Goal: Transaction & Acquisition: Purchase product/service

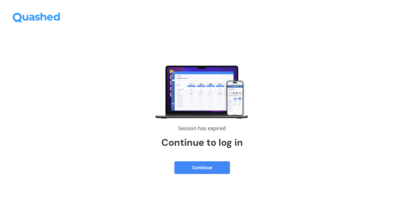
click at [209, 168] on button "Continue" at bounding box center [202, 167] width 56 height 13
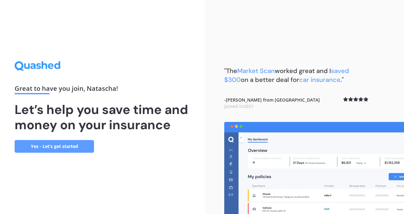
click at [44, 143] on link "Yes - Let’s get started" at bounding box center [54, 146] width 79 height 13
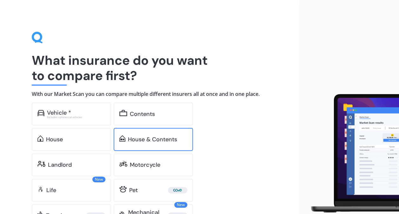
click at [137, 137] on div "House & Contents" at bounding box center [152, 139] width 49 height 6
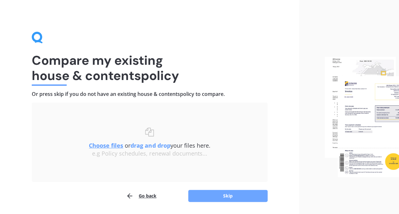
click at [204, 195] on button "Skip" at bounding box center [227, 196] width 79 height 12
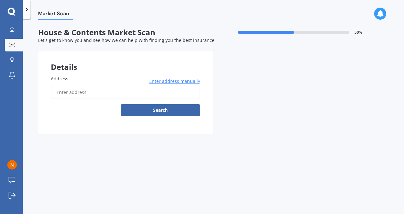
click at [68, 89] on input "Address" at bounding box center [125, 92] width 149 height 13
type input "[STREET_ADDRESS]"
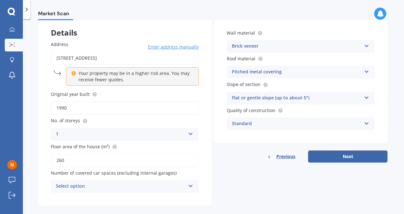
scroll to position [43, 0]
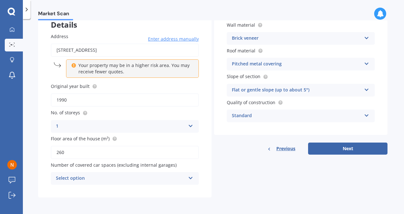
click at [112, 177] on div "Select option" at bounding box center [121, 179] width 130 height 8
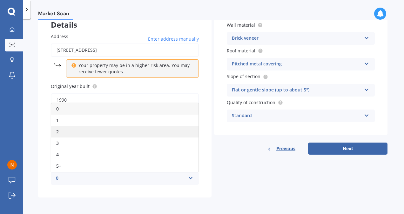
click at [72, 132] on div "2" at bounding box center [124, 131] width 147 height 11
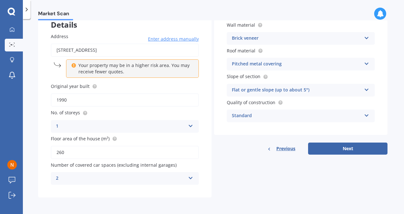
click at [130, 179] on div "2" at bounding box center [121, 179] width 130 height 8
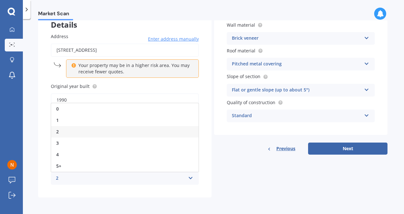
click at [130, 179] on div "2" at bounding box center [121, 179] width 130 height 8
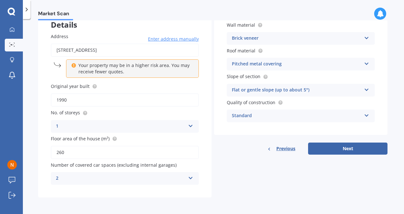
click at [130, 179] on div "2" at bounding box center [121, 179] width 130 height 8
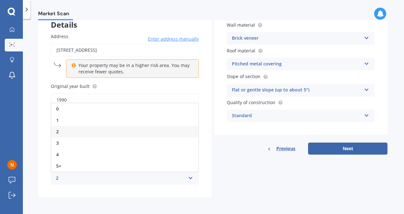
drag, startPoint x: 104, startPoint y: 105, endPoint x: 63, endPoint y: 105, distance: 40.3
click at [63, 105] on div "0" at bounding box center [124, 108] width 147 height 11
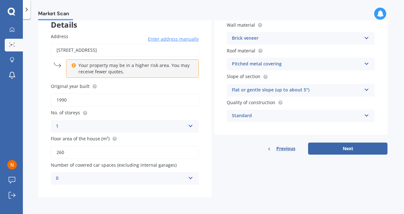
click at [111, 179] on div "0" at bounding box center [121, 179] width 130 height 8
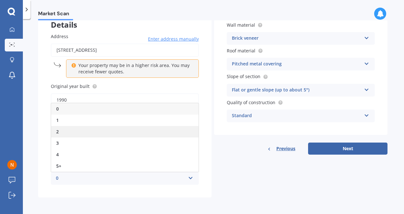
click at [85, 135] on div "2" at bounding box center [124, 131] width 147 height 11
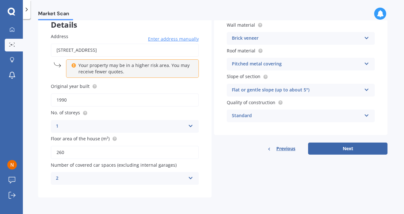
click at [175, 185] on div "Address [STREET_ADDRESS] Enter address manually Your property may be in a highe…" at bounding box center [124, 108] width 173 height 177
click at [152, 173] on div "2 0 1 2 3 4 5+" at bounding box center [125, 178] width 148 height 13
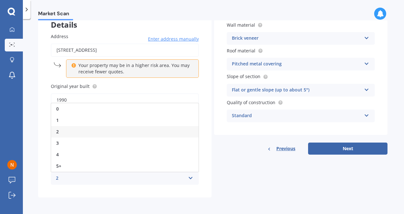
click at [151, 174] on div "2 0 1 2 3 4 5+" at bounding box center [125, 178] width 148 height 13
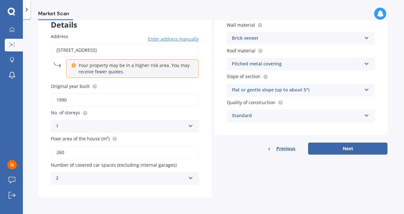
click at [153, 181] on div "2" at bounding box center [121, 179] width 130 height 8
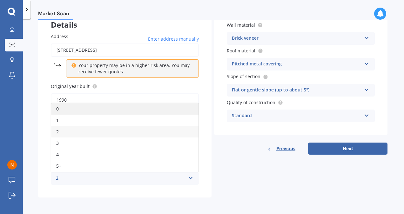
click at [96, 107] on div "0" at bounding box center [124, 108] width 147 height 11
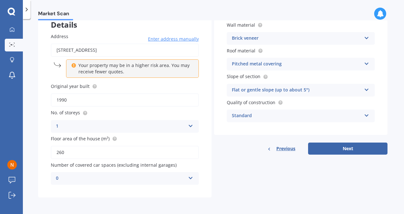
click at [267, 194] on div "Details Address 15 Millcroft Place, Parklands, Christchurch 8083 Enter address …" at bounding box center [212, 103] width 349 height 189
drag, startPoint x: 318, startPoint y: 150, endPoint x: 321, endPoint y: 147, distance: 4.5
click at [321, 147] on button "Next" at bounding box center [347, 149] width 79 height 12
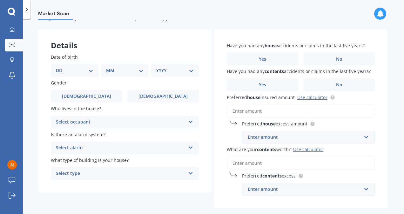
scroll to position [0, 0]
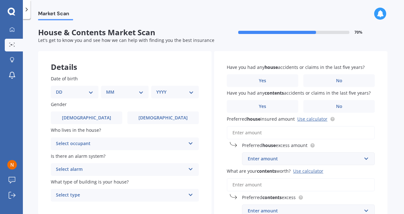
click at [331, 73] on div "Have you had any house accidents or claims in the last five years? Yes No" at bounding box center [301, 75] width 148 height 23
click at [328, 82] on label "No" at bounding box center [338, 80] width 71 height 13
click at [0, 0] on input "No" at bounding box center [0, 0] width 0 height 0
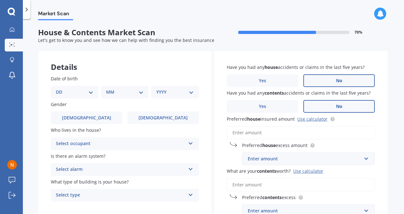
click at [328, 105] on label "No" at bounding box center [338, 106] width 71 height 13
click at [0, 0] on input "No" at bounding box center [0, 0] width 0 height 0
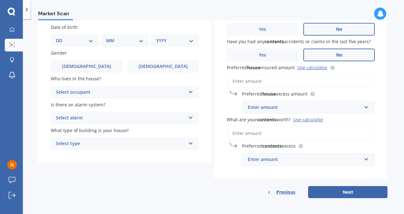
scroll to position [53, 0]
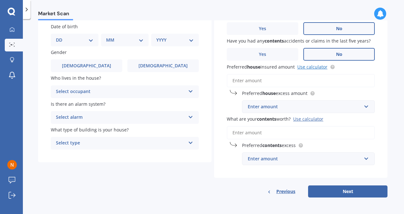
click at [317, 67] on link "Use calculator" at bounding box center [312, 67] width 30 height 6
click at [293, 80] on input "Preferred house insured amount Use calculator" at bounding box center [301, 80] width 148 height 13
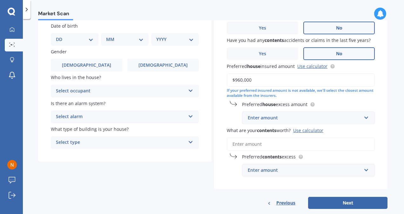
type input "$960,000"
click at [276, 118] on div "Enter amount" at bounding box center [305, 117] width 114 height 7
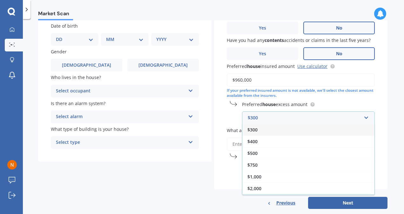
click at [264, 135] on div "$300" at bounding box center [308, 130] width 132 height 12
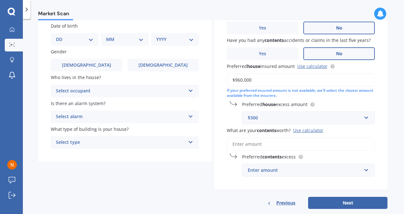
click at [266, 116] on div "$300" at bounding box center [305, 117] width 114 height 7
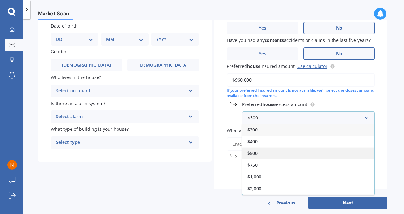
click at [255, 154] on span "$500" at bounding box center [252, 153] width 10 height 6
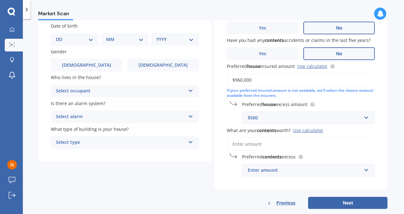
click at [231, 118] on div "Preferred house excess amount $500 $300 $400 $500 $750 $1,000 $2,000 $2,500" at bounding box center [301, 112] width 148 height 23
click at [257, 147] on input "What are your contents worth? Use calculator" at bounding box center [301, 144] width 148 height 13
click at [306, 133] on div "Use calculator" at bounding box center [308, 130] width 30 height 6
click at [306, 138] on input "What are your contents worth? Use calculator" at bounding box center [301, 144] width 148 height 13
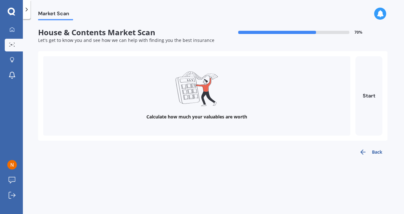
click at [211, 115] on div "Calculate how much your valuables are worth" at bounding box center [196, 117] width 101 height 6
click at [372, 90] on button "Start" at bounding box center [368, 95] width 27 height 79
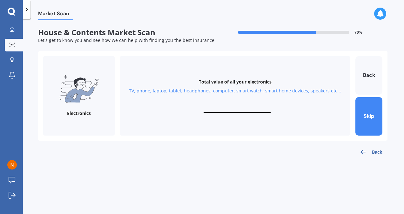
click at [243, 108] on input "text" at bounding box center [237, 110] width 67 height 6
click at [372, 110] on button "Skip" at bounding box center [368, 116] width 27 height 38
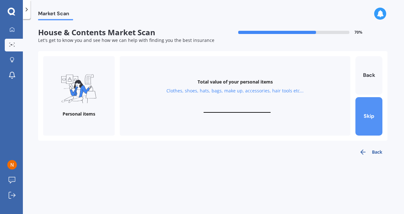
click at [372, 110] on button "Skip" at bounding box center [368, 116] width 27 height 38
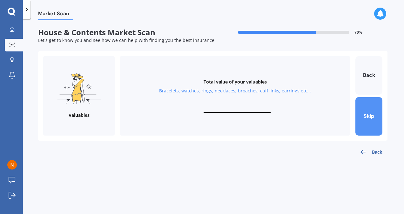
click at [372, 110] on button "Skip" at bounding box center [368, 116] width 27 height 38
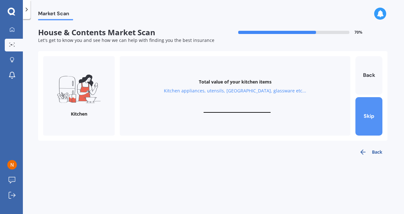
click at [372, 110] on button "Skip" at bounding box center [368, 116] width 27 height 38
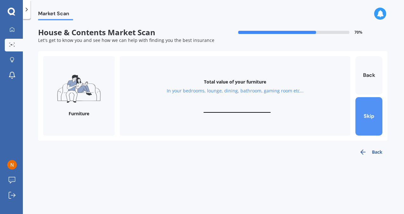
click at [371, 127] on button "Skip" at bounding box center [368, 116] width 27 height 38
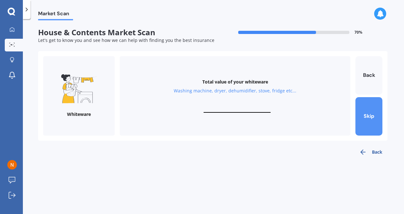
click at [369, 120] on button "Skip" at bounding box center [368, 116] width 27 height 38
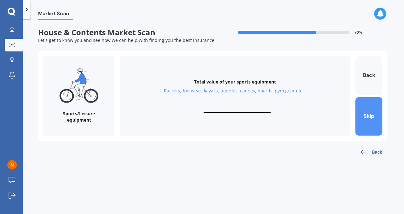
click at [369, 120] on button "Skip" at bounding box center [368, 116] width 27 height 38
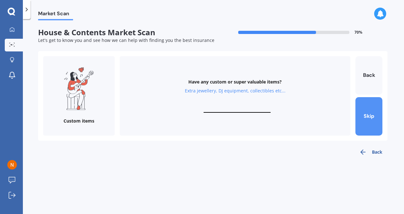
click at [369, 120] on button "Skip" at bounding box center [368, 116] width 27 height 38
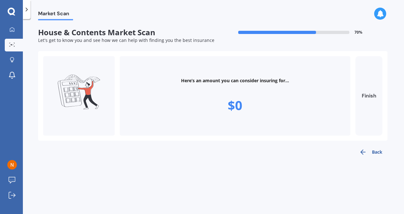
click at [368, 106] on button "Finish" at bounding box center [368, 95] width 27 height 79
type input "$0"
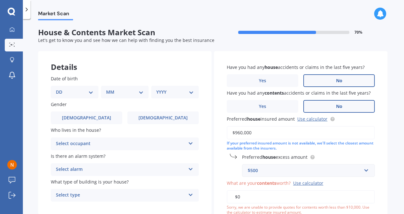
scroll to position [1, 0]
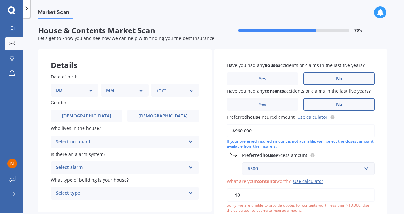
click at [277, 172] on div "$500" at bounding box center [305, 168] width 114 height 7
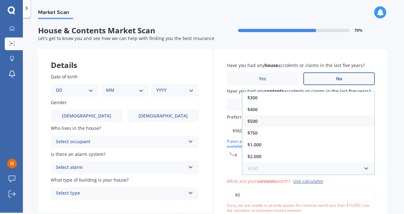
click at [277, 172] on input "text" at bounding box center [306, 169] width 127 height 12
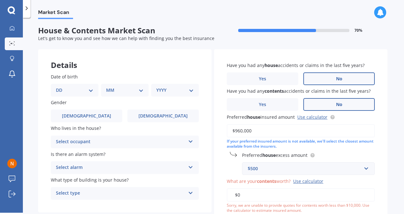
click at [392, 124] on div "Market Scan House & Contents Market Scan 70 % Let's get to know you and see how…" at bounding box center [213, 116] width 381 height 195
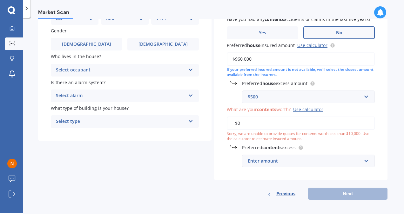
scroll to position [77, 0]
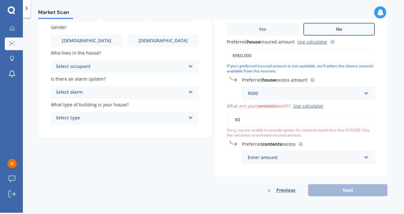
click at [279, 118] on input "$0" at bounding box center [301, 119] width 148 height 13
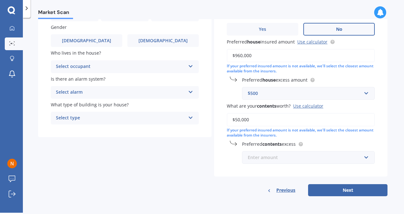
click at [287, 153] on input "text" at bounding box center [306, 158] width 127 height 12
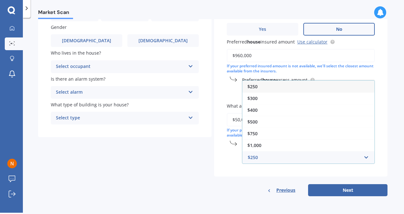
click at [263, 88] on div "$250" at bounding box center [308, 87] width 132 height 12
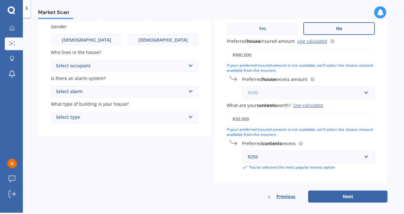
click at [263, 88] on input "text" at bounding box center [306, 93] width 127 height 12
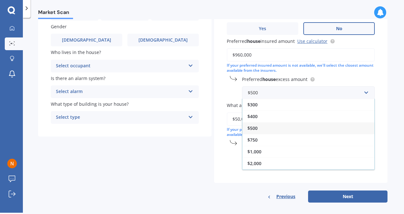
click at [229, 177] on div "Have you had any house accidents or claims in the last five years? Yes No Have …" at bounding box center [300, 78] width 173 height 210
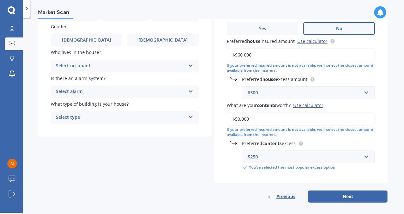
click at [255, 121] on input "$50,000" at bounding box center [301, 118] width 148 height 13
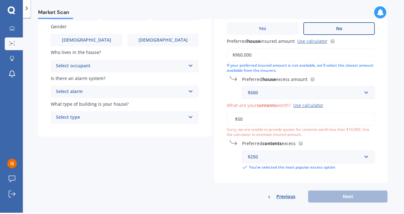
type input "$5"
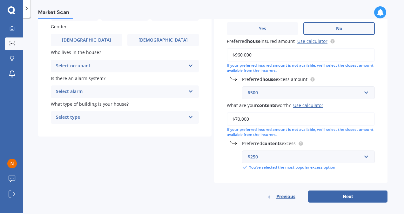
scroll to position [84, 0]
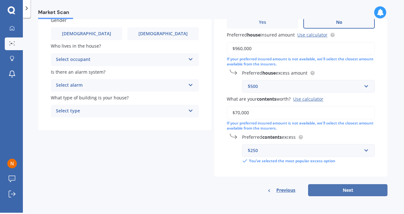
type input "$70,000"
click at [360, 192] on button "Next" at bounding box center [347, 190] width 79 height 12
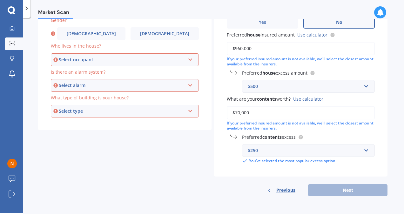
scroll to position [55, 0]
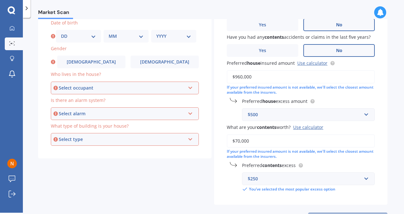
click at [87, 89] on div "Select occupant" at bounding box center [122, 88] width 126 height 7
click at [85, 35] on select "DD 01 02 03 04 05 06 07 08 09 10 11 12 13 14 15 16 17 18 19 20 21 22 23 24 25 2…" at bounding box center [78, 36] width 35 height 7
click at [61, 33] on select "DD 01 02 03 04 05 06 07 08 09 10 11 12 13 14 15 16 17 18 19 20 21 22 23 24 25 2…" at bounding box center [78, 36] width 35 height 7
click at [72, 73] on span "Who lives in the house?" at bounding box center [76, 74] width 50 height 6
click at [90, 34] on select "DD 01 02 03 04 05 06 07 08 09 10 11 12 13 14 15 16 17 18 19 20 21 22 23 24 25 2…" at bounding box center [78, 36] width 35 height 7
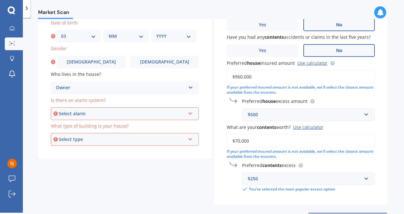
select select "10"
click at [61, 33] on select "DD 01 02 03 04 05 06 07 08 09 10 11 12 13 14 15 16 17 18 19 20 21 22 23 24 25 2…" at bounding box center [78, 36] width 35 height 7
click at [131, 37] on select "MM 01 02 03 04 05 06 07 08 09 10 11 12" at bounding box center [126, 36] width 35 height 7
select select "11"
click at [109, 33] on select "MM 01 02 03 04 05 06 07 08 09 10 11 12" at bounding box center [126, 36] width 35 height 7
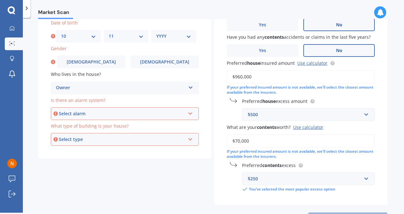
click at [169, 30] on div "YYYY 2009 2008 2007 2006 2005 2004 2003 2002 2001 2000 1999 1998 1997 1996 1995…" at bounding box center [173, 36] width 45 height 13
click at [175, 36] on select "YYYY 2009 2008 2007 2006 2005 2004 2003 2002 2001 2000 1999 1998 1997 1996 1995…" at bounding box center [173, 36] width 35 height 7
select select "1988"
click at [156, 33] on select "YYYY 2009 2008 2007 2006 2005 2004 2003 2002 2001 2000 1999 1998 1997 1996 1995…" at bounding box center [173, 36] width 35 height 7
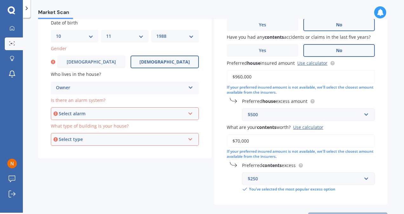
click at [155, 68] on label "Female" at bounding box center [165, 62] width 68 height 13
click at [0, 0] on input "Female" at bounding box center [0, 0] width 0 height 0
click at [144, 89] on div "Owner" at bounding box center [121, 88] width 130 height 8
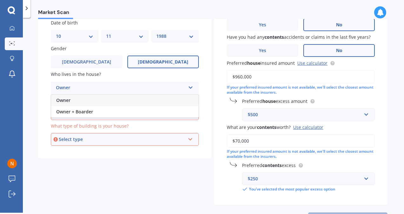
click at [144, 89] on div "Owner" at bounding box center [121, 88] width 130 height 8
click at [141, 84] on div "Owner" at bounding box center [121, 88] width 130 height 8
click at [95, 117] on div "Select alarm" at bounding box center [122, 113] width 126 height 7
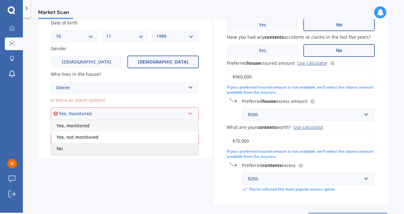
click at [92, 148] on div "No" at bounding box center [124, 148] width 147 height 11
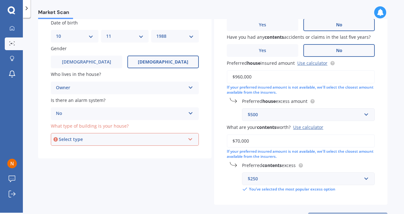
click at [100, 143] on div "Select type" at bounding box center [122, 139] width 126 height 7
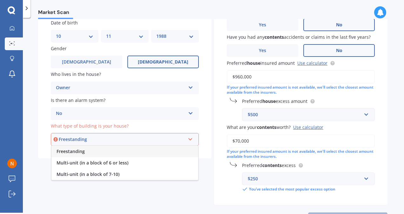
click at [92, 142] on div "Freestanding" at bounding box center [122, 139] width 126 height 7
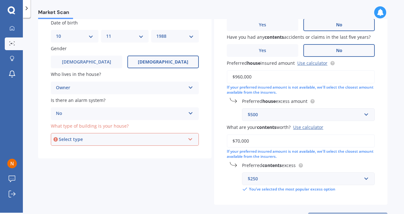
click at [92, 142] on div "Select type" at bounding box center [122, 139] width 126 height 7
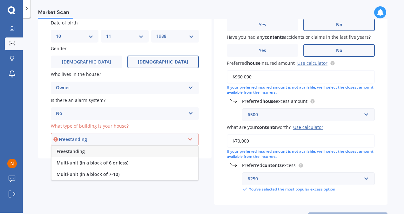
click at [87, 152] on div "Freestanding" at bounding box center [124, 151] width 147 height 11
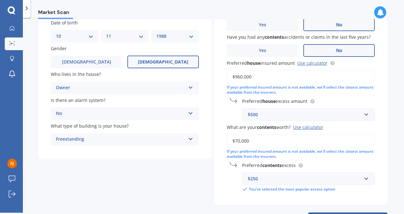
click at [137, 167] on div "Details Date of birth DD 01 02 03 04 05 06 07 08 09 10 11 12 13 14 15 16 17 18 …" at bounding box center [212, 110] width 349 height 230
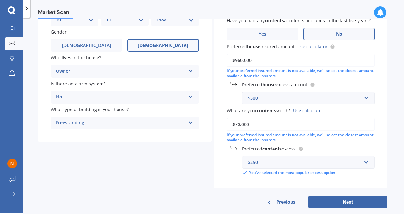
scroll to position [84, 0]
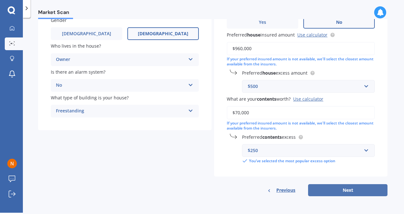
click at [360, 190] on button "Next" at bounding box center [347, 190] width 79 height 12
select select "10"
select select "11"
select select "1988"
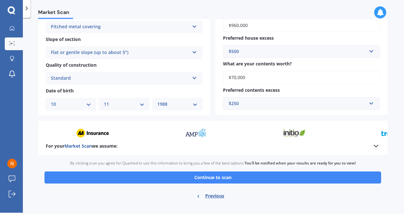
scroll to position [212, 0]
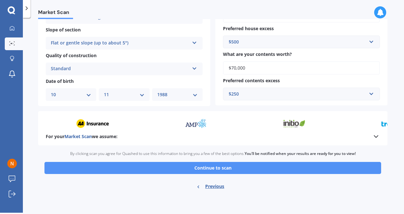
click at [270, 167] on button "Continue to scan" at bounding box center [212, 168] width 337 height 12
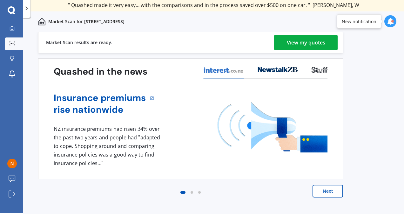
click at [322, 43] on div "View my quotes" at bounding box center [306, 42] width 38 height 15
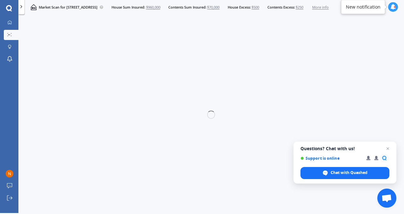
scroll to position [1, 0]
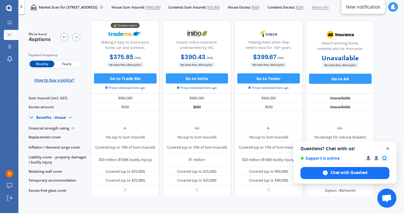
click at [388, 150] on span "Close chat" at bounding box center [388, 149] width 8 height 8
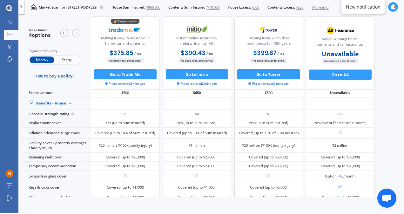
scroll to position [0, 0]
